Goal: Transaction & Acquisition: Purchase product/service

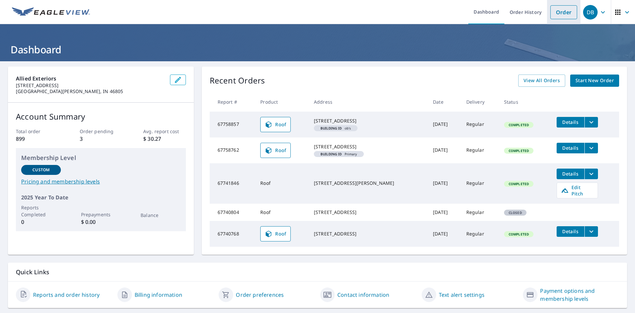
click at [562, 11] on link "Order" at bounding box center [564, 12] width 27 height 14
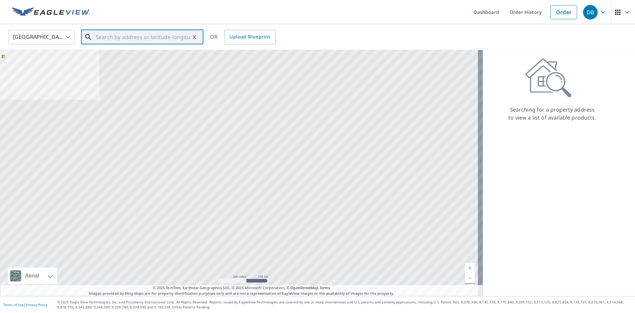
click at [161, 40] on input "text" at bounding box center [143, 37] width 94 height 19
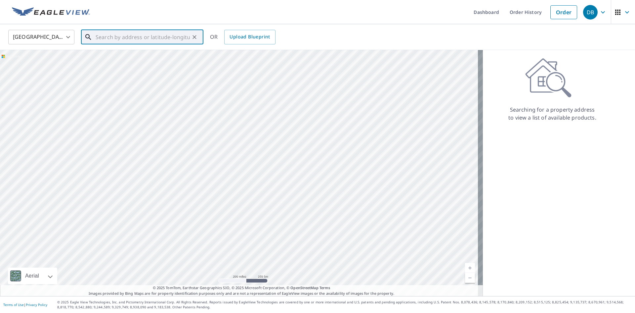
paste input "3055 South 625 East"
click at [152, 60] on p "Knox, IN 46534" at bounding box center [146, 63] width 104 height 7
type input "3055 S 625 E Knox, IN 46534"
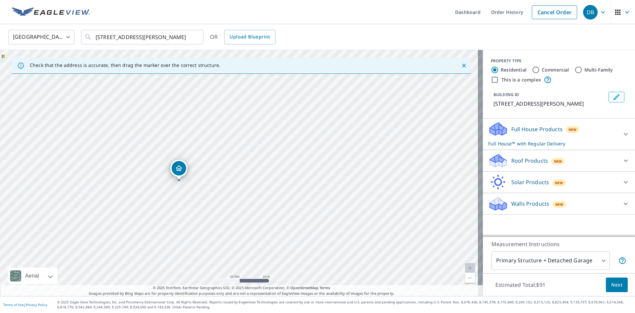
click at [535, 128] on p "Full House Products" at bounding box center [537, 129] width 51 height 8
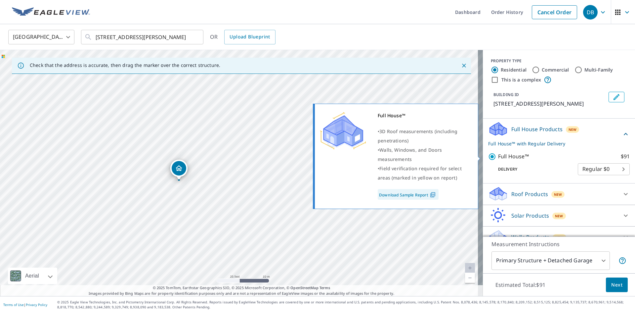
click at [488, 158] on input "Full House™ $91" at bounding box center [493, 157] width 10 height 8
checkbox input "false"
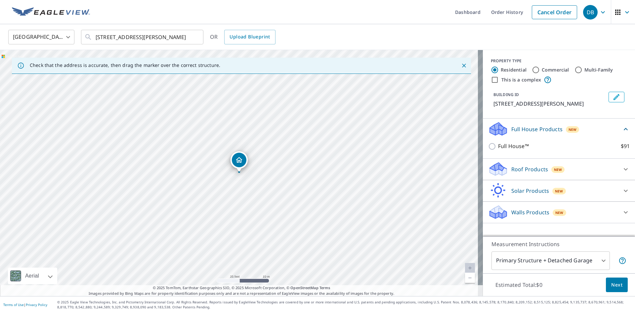
click at [538, 169] on p "Roof Products" at bounding box center [530, 169] width 37 height 8
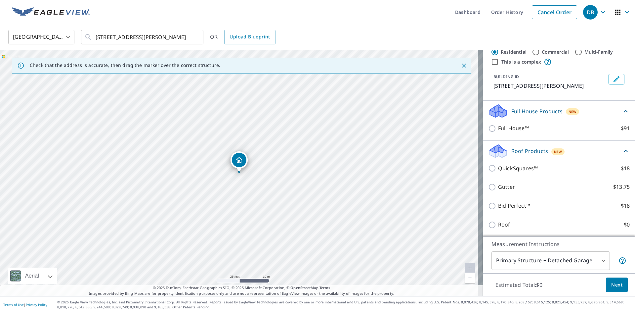
scroll to position [62, 0]
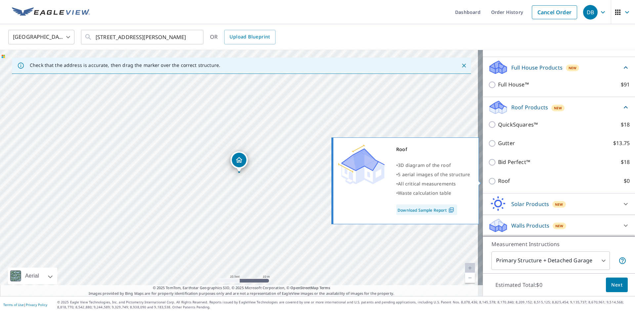
click at [500, 181] on p "Roof" at bounding box center [504, 181] width 12 height 8
click at [498, 181] on input "Roof $0" at bounding box center [493, 181] width 10 height 8
checkbox input "true"
type input "3"
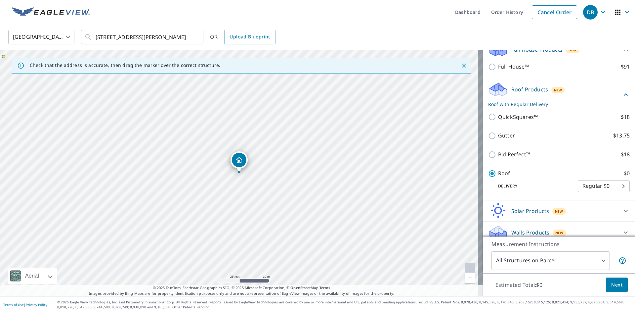
click at [618, 291] on button "Next" at bounding box center [617, 284] width 22 height 15
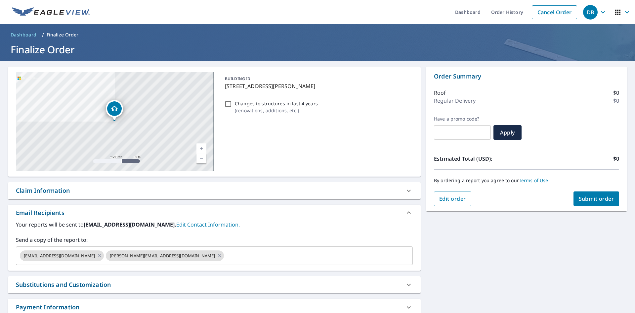
click at [595, 196] on span "Submit order" at bounding box center [596, 198] width 35 height 7
checkbox input "true"
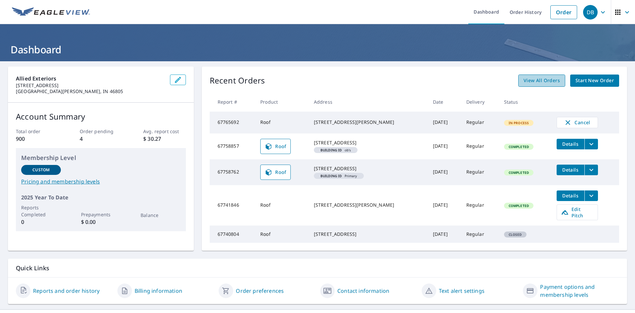
click at [526, 84] on span "View All Orders" at bounding box center [542, 80] width 36 height 8
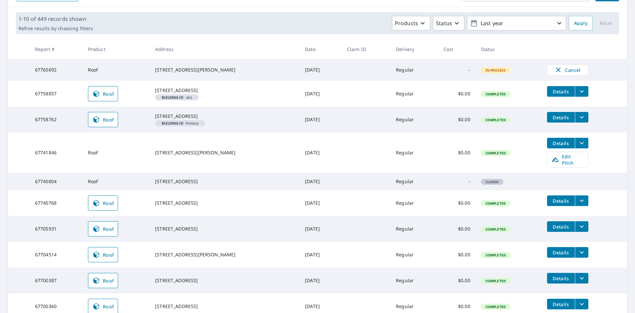
scroll to position [99, 0]
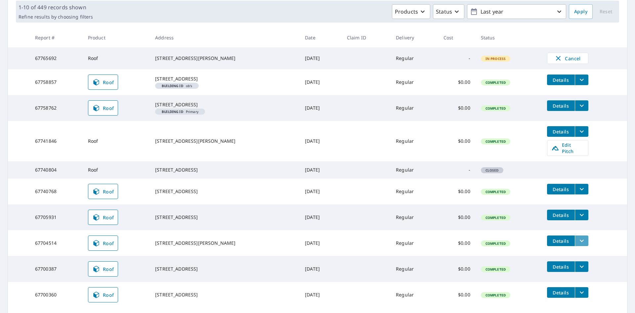
click at [578, 245] on icon "filesDropdownBtn-67704514" at bounding box center [582, 241] width 8 height 8
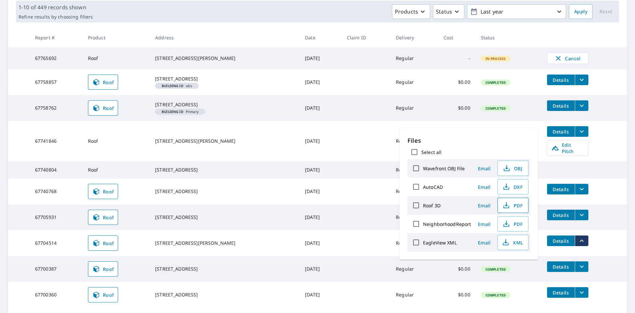
click at [518, 206] on span "PDF" at bounding box center [512, 205] width 21 height 8
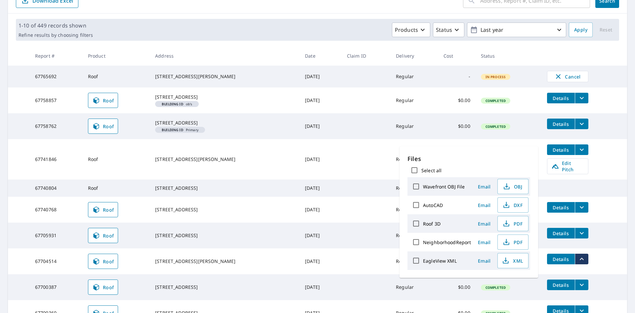
scroll to position [66, 0]
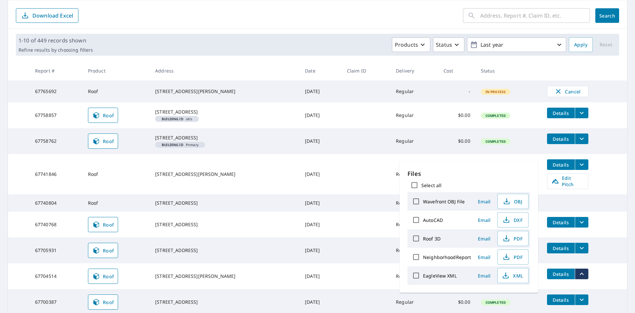
click at [578, 168] on icon "filesDropdownBtn-67741846" at bounding box center [582, 165] width 8 height 8
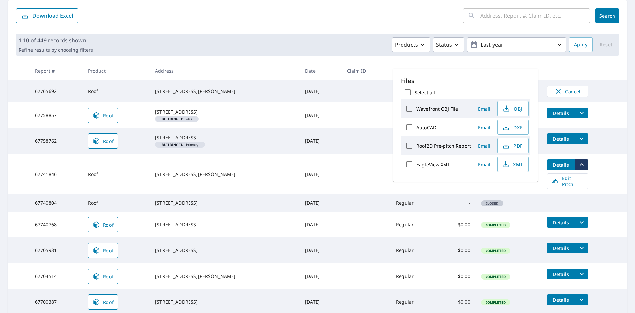
click at [619, 205] on td at bounding box center [584, 199] width 85 height 11
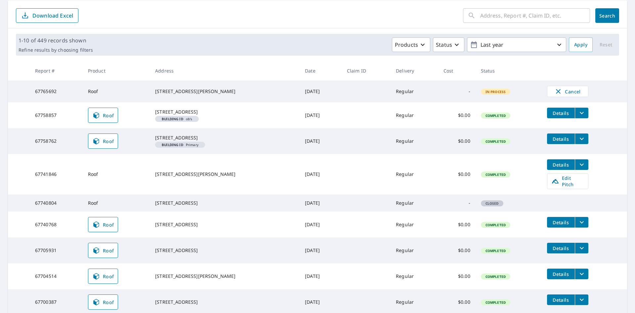
click at [555, 168] on span "Details" at bounding box center [561, 164] width 20 height 6
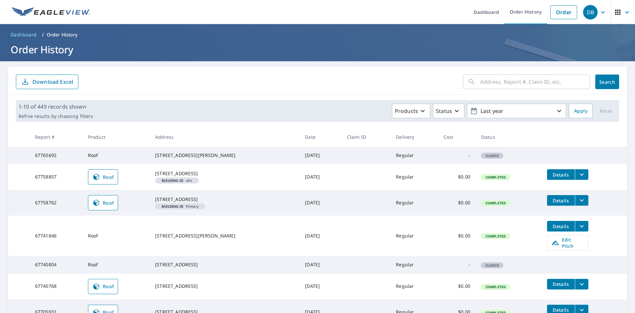
click at [550, 201] on td "Details" at bounding box center [584, 200] width 85 height 21
